Goal: Find specific page/section: Find specific page/section

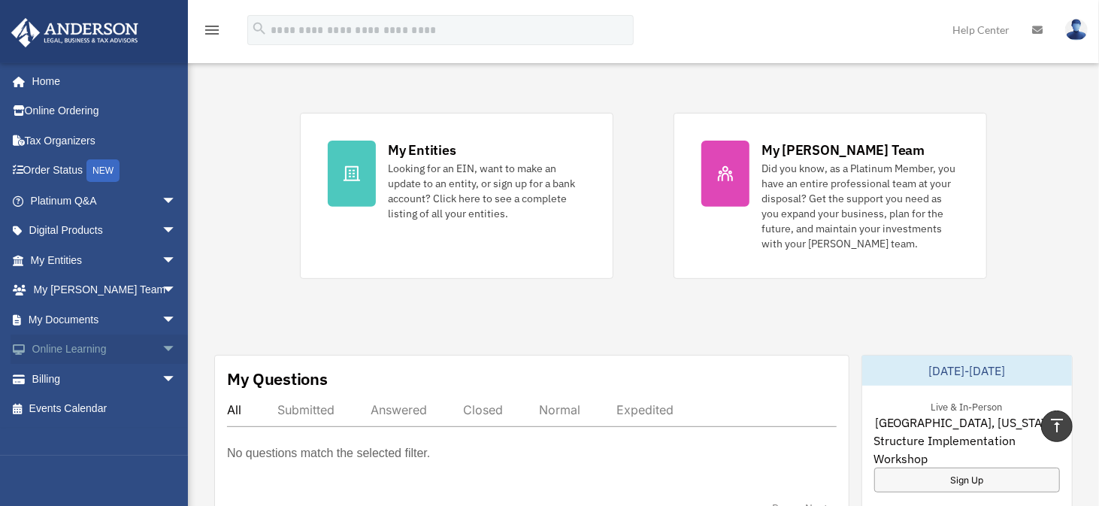
scroll to position [225, 0]
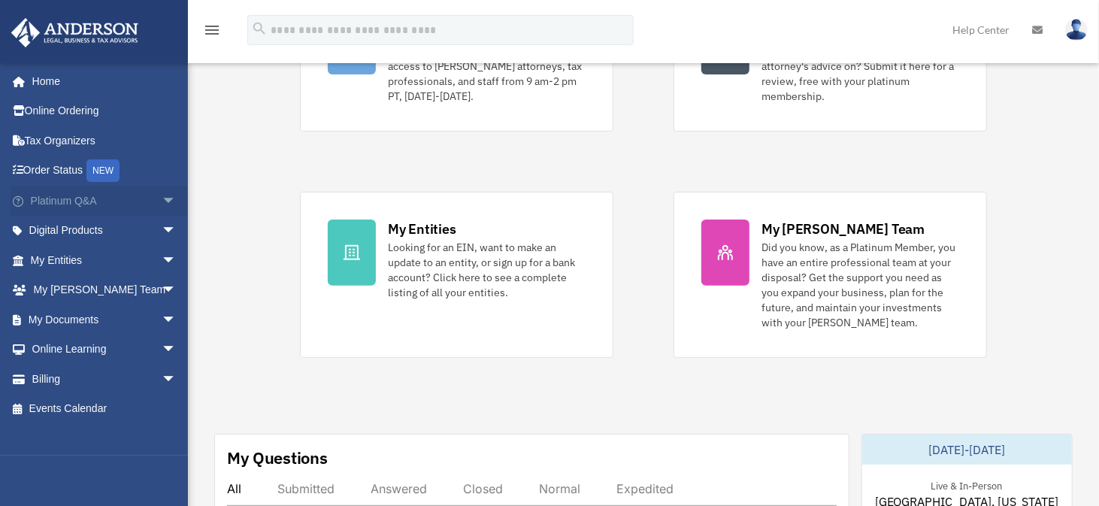
click at [162, 198] on span "arrow_drop_down" at bounding box center [177, 201] width 30 height 31
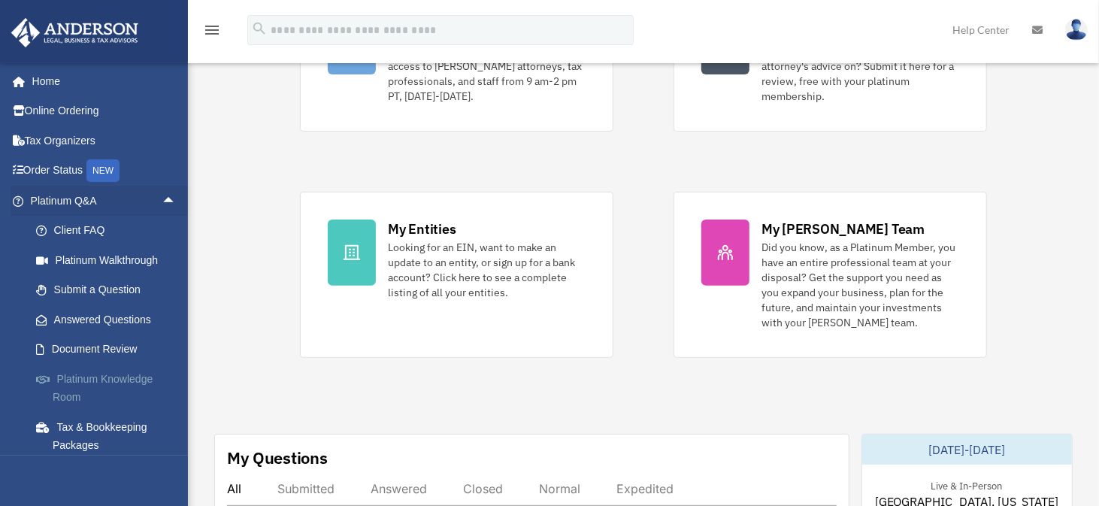
click at [127, 370] on link "Platinum Knowledge Room" at bounding box center [110, 388] width 178 height 48
click at [76, 376] on link "Platinum Knowledge Room" at bounding box center [110, 388] width 178 height 48
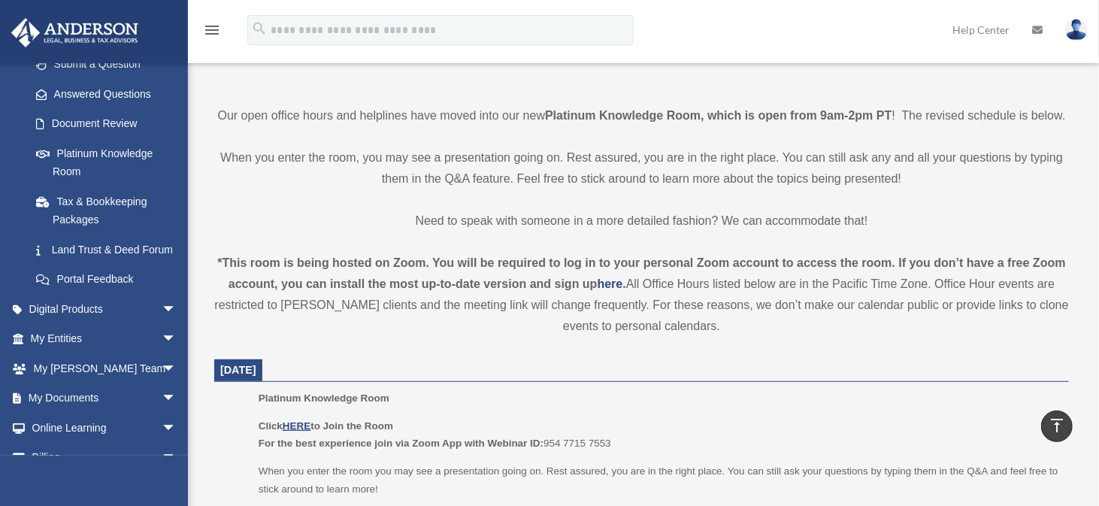
scroll to position [347, 0]
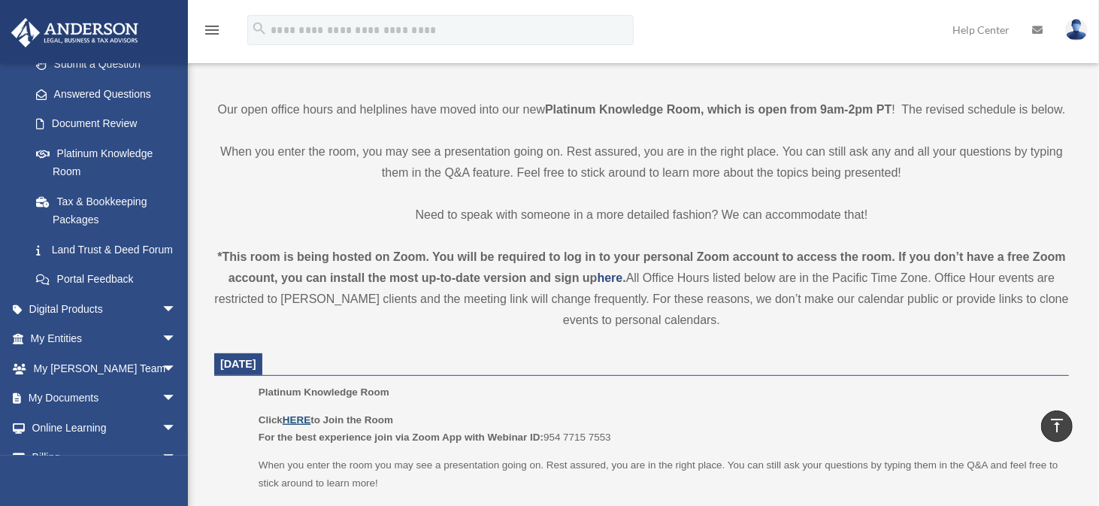
click at [307, 416] on u "HERE" at bounding box center [297, 419] width 28 height 11
